Goal: Find specific page/section: Find specific page/section

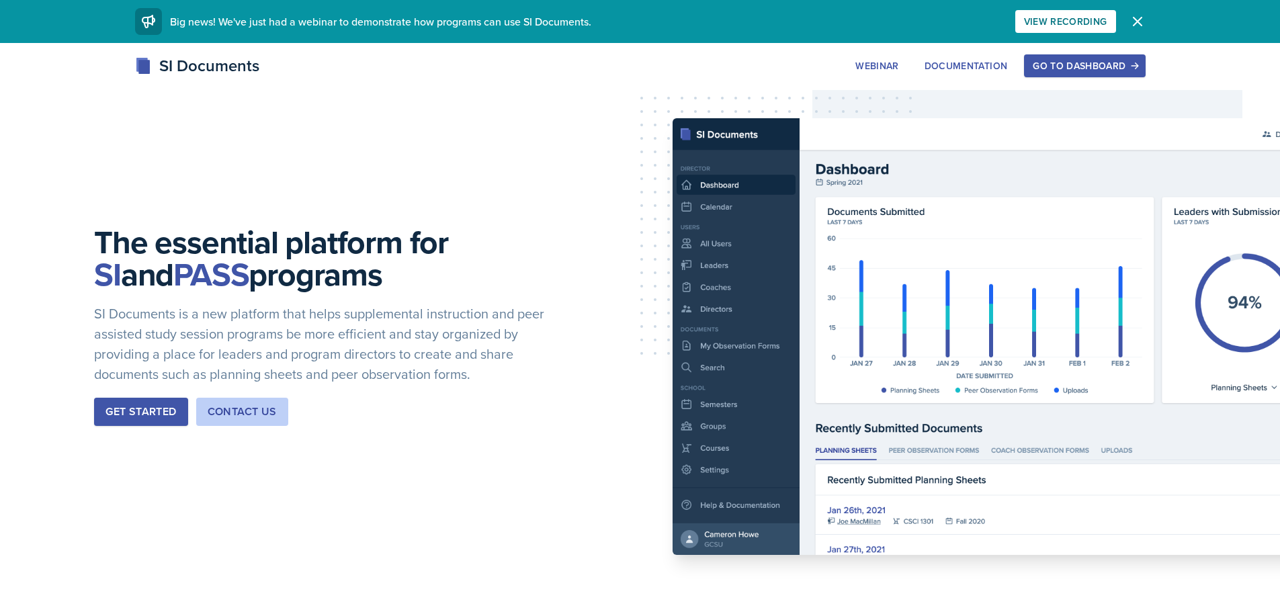
click at [1081, 65] on div "Go to Dashboard" at bounding box center [1084, 65] width 103 height 11
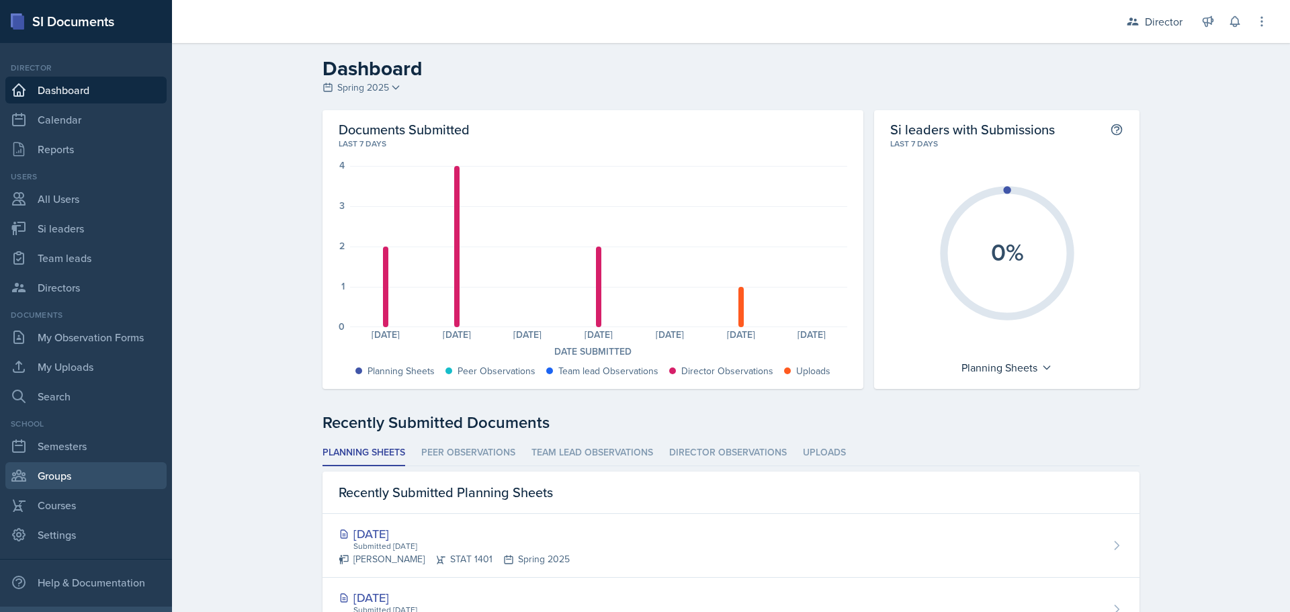
click at [51, 478] on link "Groups" at bounding box center [85, 475] width 161 height 27
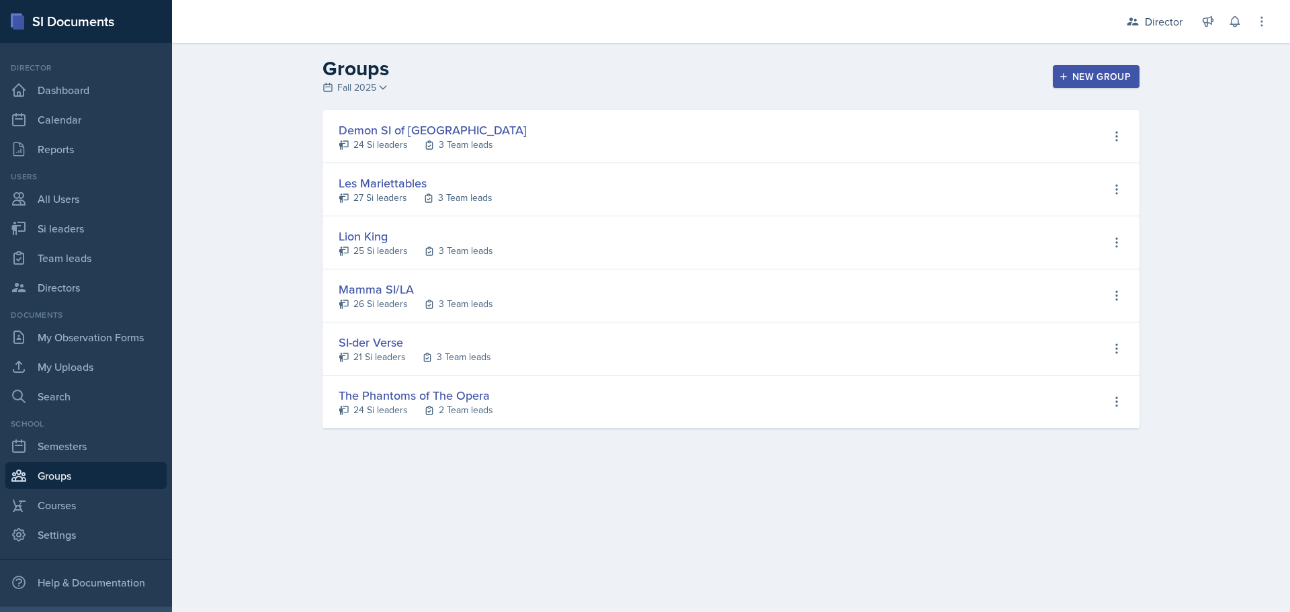
click at [383, 185] on div "Les Mariettables" at bounding box center [416, 183] width 154 height 18
click at [454, 197] on div "3 Team leads" at bounding box center [465, 198] width 54 height 14
select select "2bed604d-1099-4043-b1bc-2365e8740244"
select select "06a1a81c-2636-47b9-86df-4ce809ccfa8f"
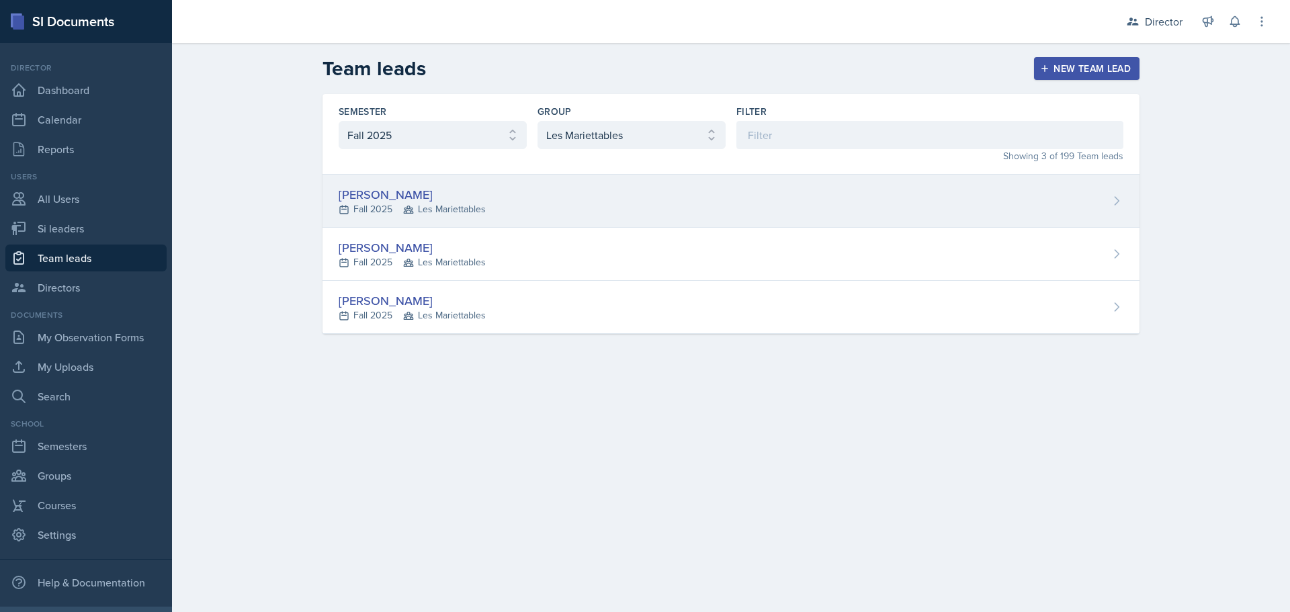
click at [389, 200] on div "[PERSON_NAME]" at bounding box center [412, 194] width 147 height 18
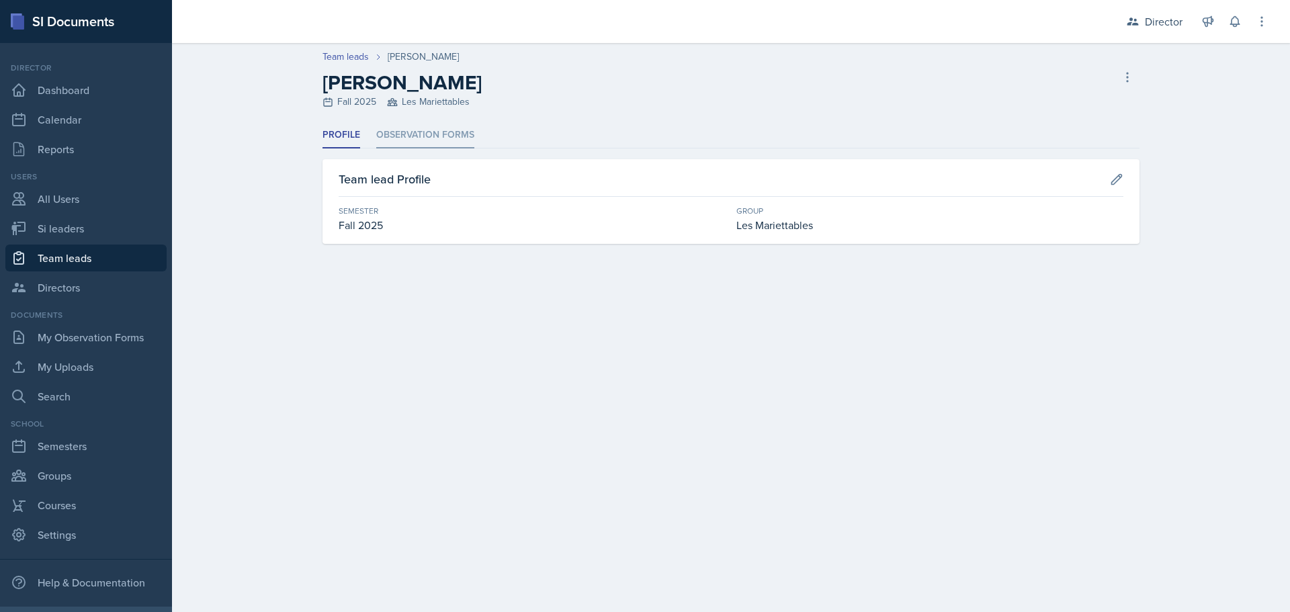
click at [431, 136] on li "Observation Forms" at bounding box center [425, 135] width 98 height 26
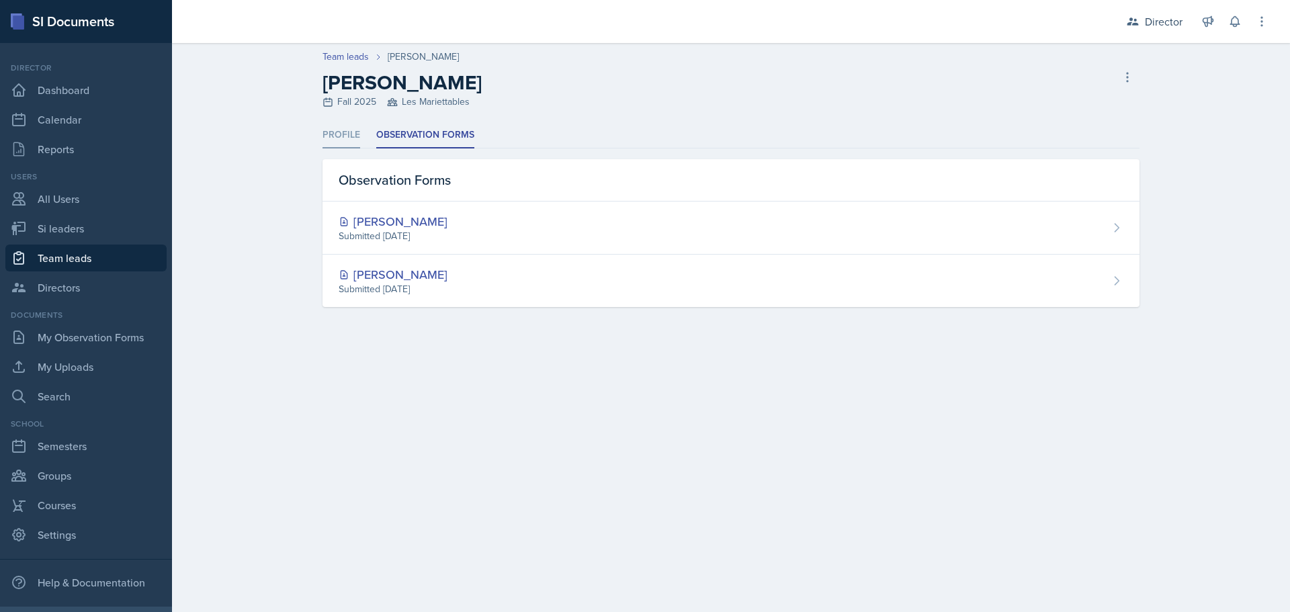
click at [328, 134] on li "Profile" at bounding box center [342, 135] width 38 height 26
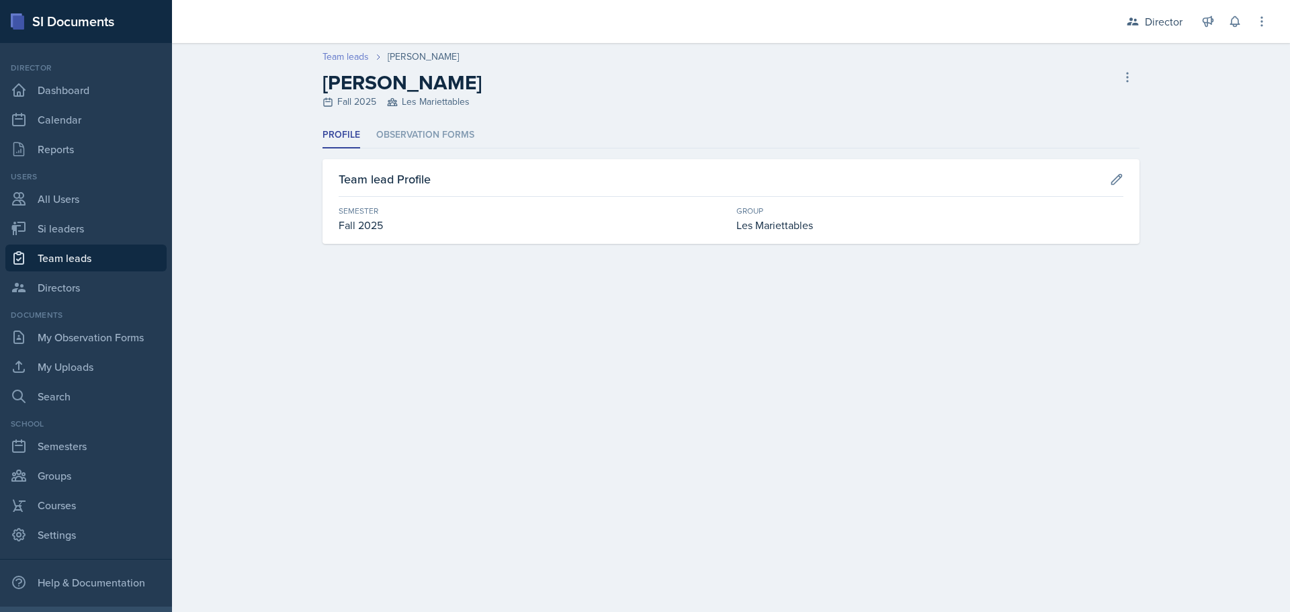
click at [359, 56] on link "Team leads" at bounding box center [346, 57] width 46 height 14
select select "2bed604d-1099-4043-b1bc-2365e8740244"
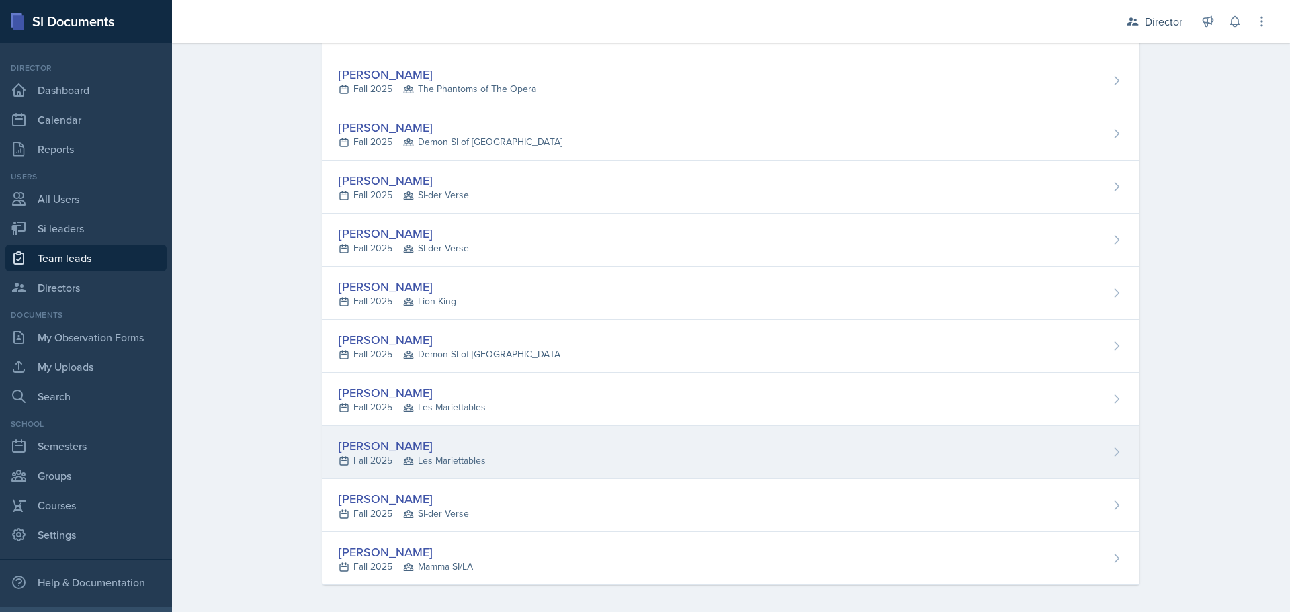
scroll to position [497, 0]
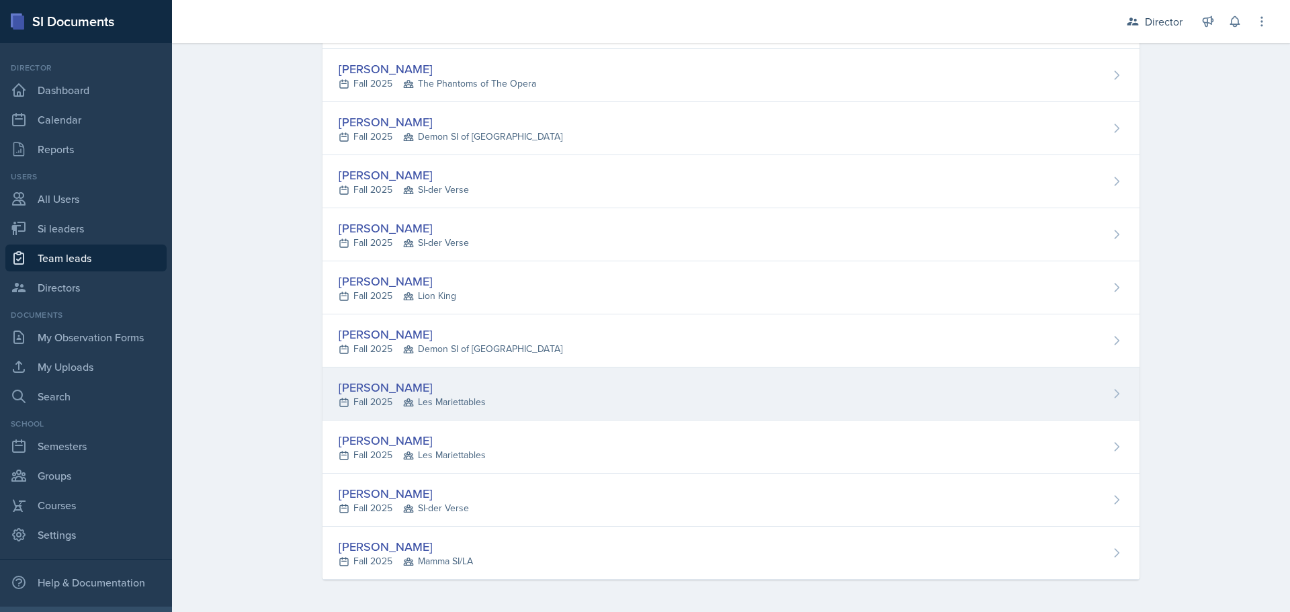
click at [396, 386] on div "[PERSON_NAME]" at bounding box center [412, 387] width 147 height 18
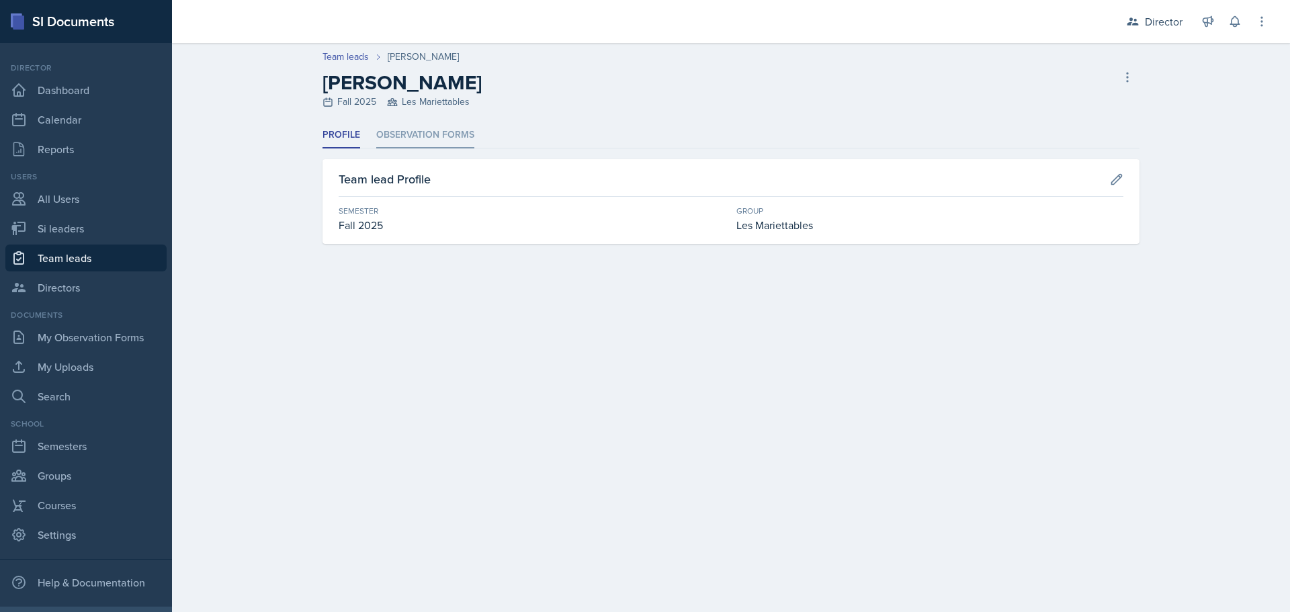
click at [439, 134] on li "Observation Forms" at bounding box center [425, 135] width 98 height 26
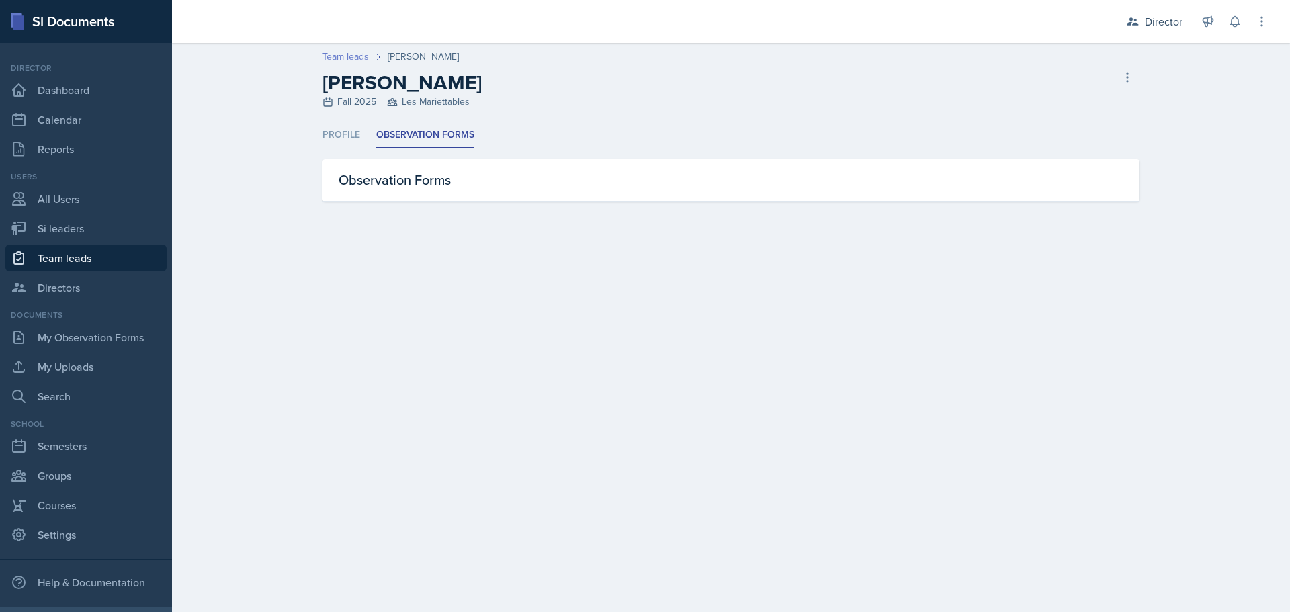
click at [357, 54] on link "Team leads" at bounding box center [346, 57] width 46 height 14
select select "2bed604d-1099-4043-b1bc-2365e8740244"
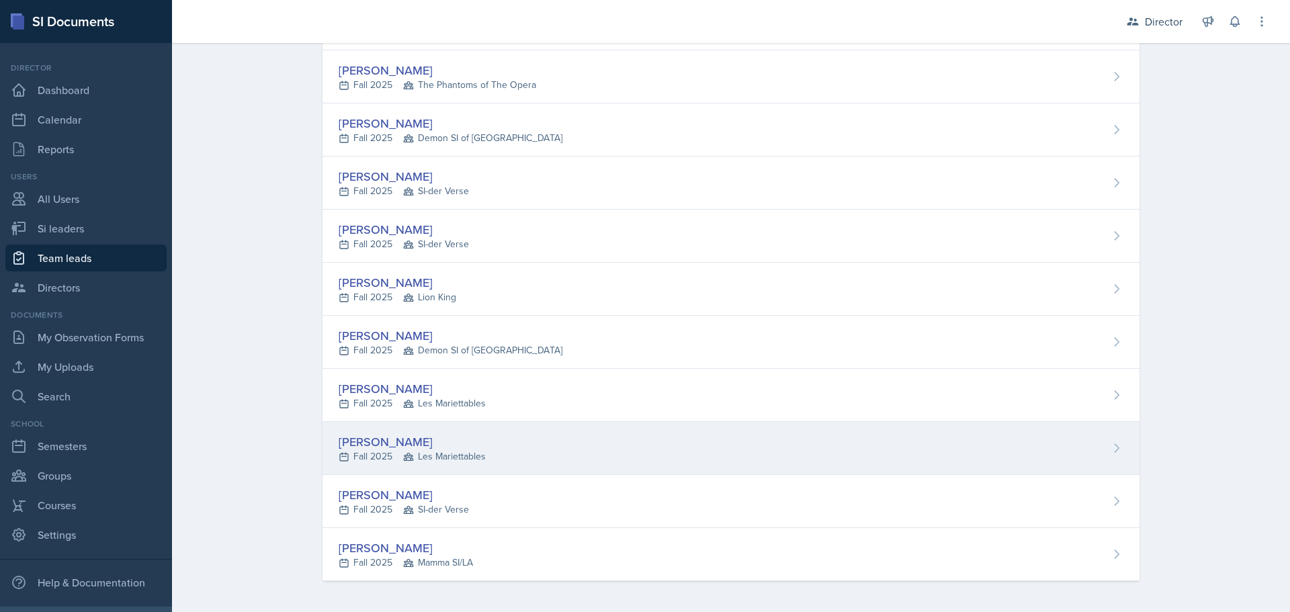
scroll to position [497, 0]
click at [370, 440] on div "[PERSON_NAME]" at bounding box center [412, 440] width 147 height 18
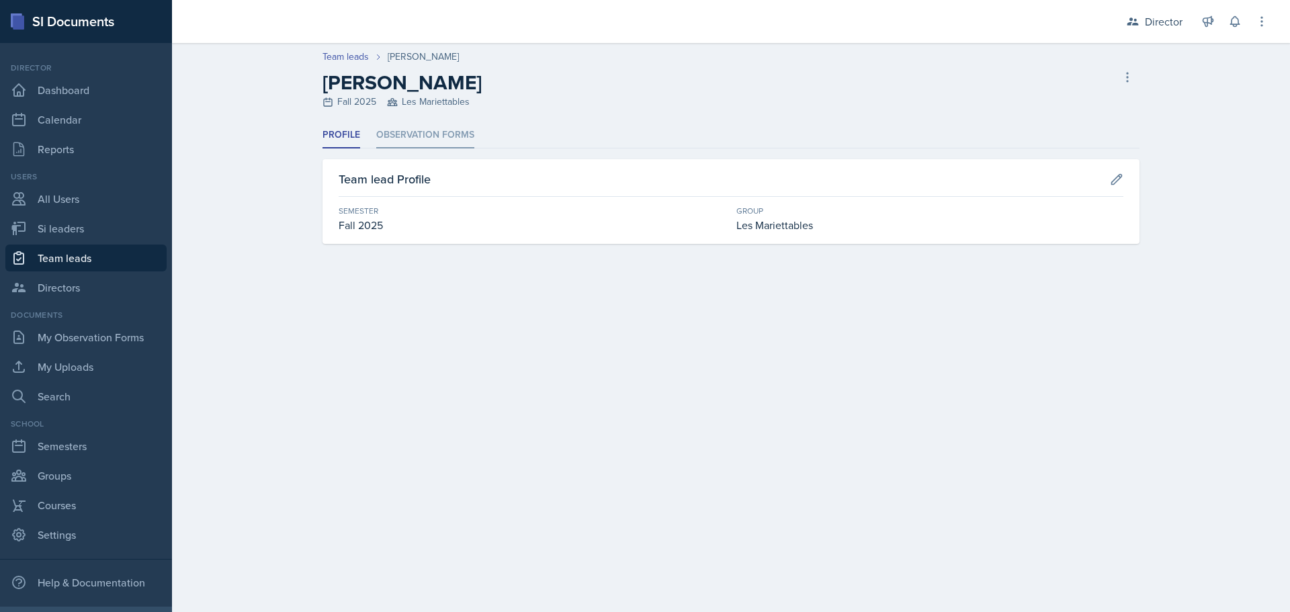
click at [433, 125] on li "Observation Forms" at bounding box center [425, 135] width 98 height 26
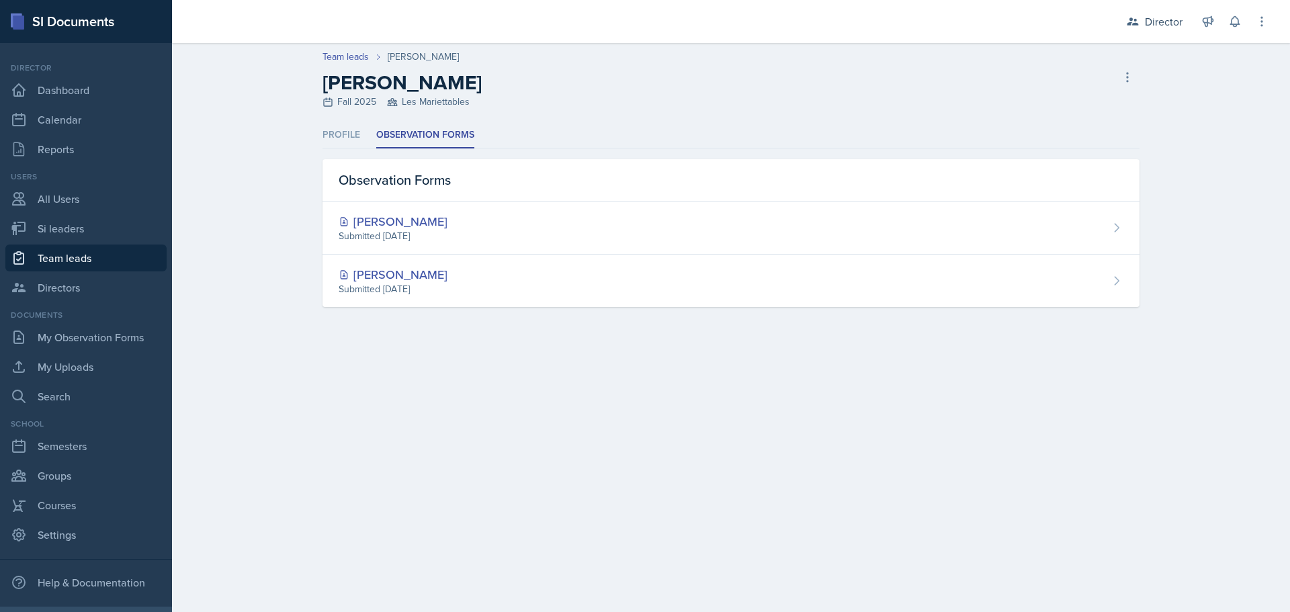
click at [430, 97] on span "Les Mariettables" at bounding box center [428, 102] width 83 height 14
click at [352, 58] on link "Team leads" at bounding box center [346, 57] width 46 height 14
select select "2bed604d-1099-4043-b1bc-2365e8740244"
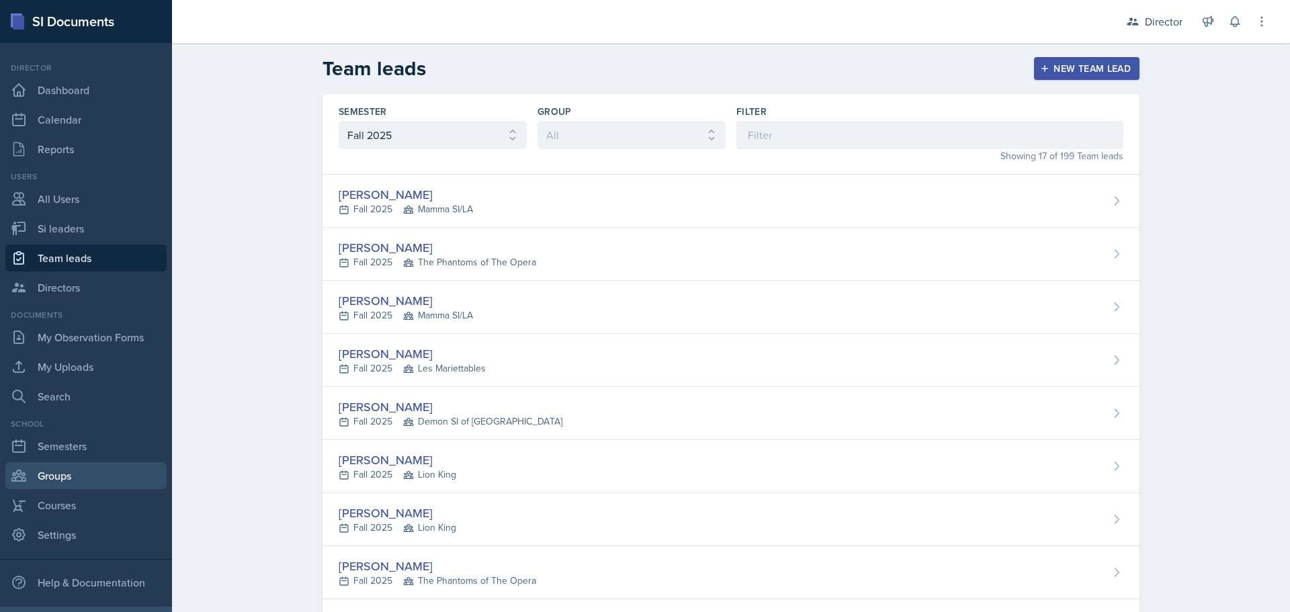
click at [56, 472] on link "Groups" at bounding box center [85, 475] width 161 height 27
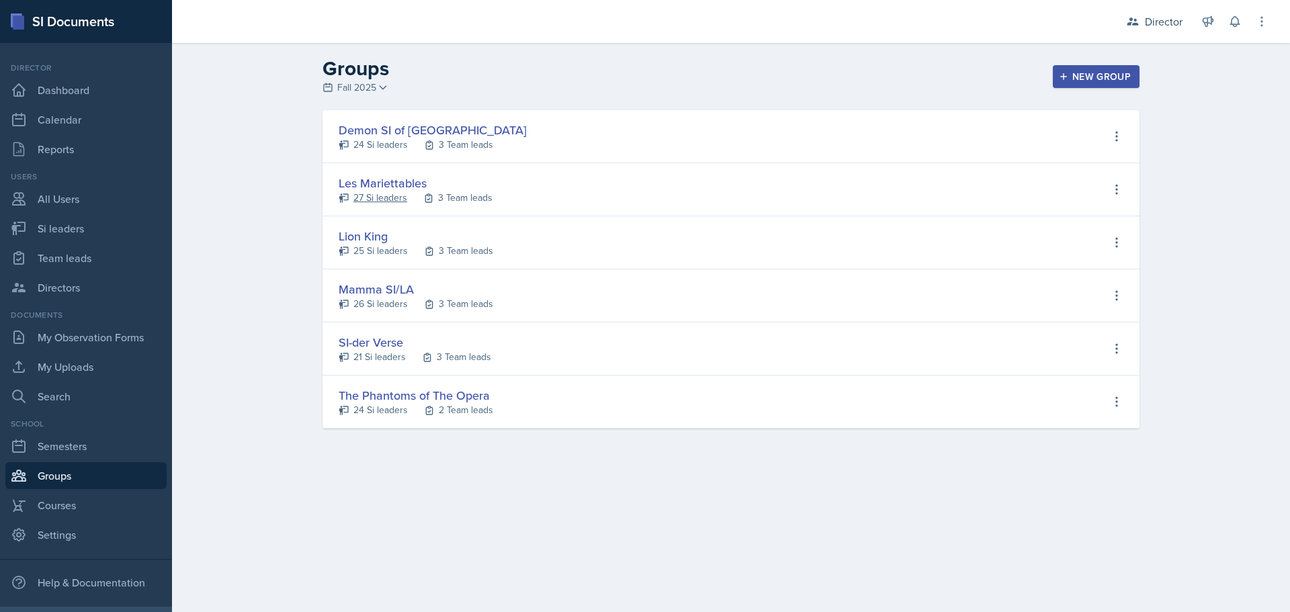
click at [375, 199] on div "27 Si leaders" at bounding box center [380, 198] width 54 height 14
select select "2bed604d-1099-4043-b1bc-2365e8740244"
select select "06a1a81c-2636-47b9-86df-4ce809ccfa8f"
